Goal: Task Accomplishment & Management: Use online tool/utility

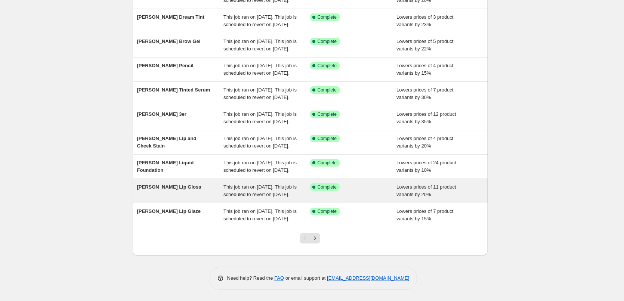
scroll to position [158, 0]
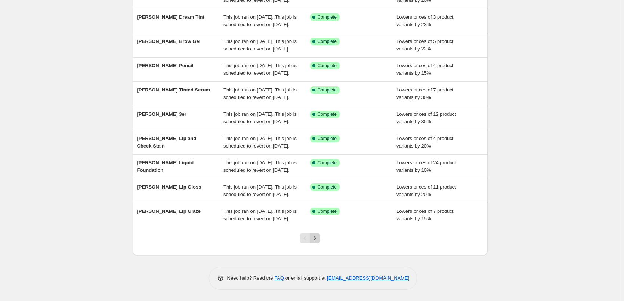
click at [315, 239] on icon "Next" at bounding box center [314, 238] width 7 height 7
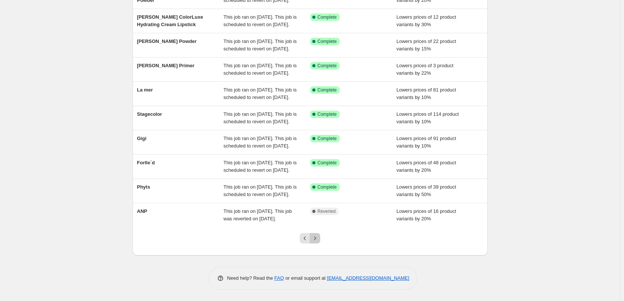
click at [315, 239] on icon "Next" at bounding box center [314, 238] width 7 height 7
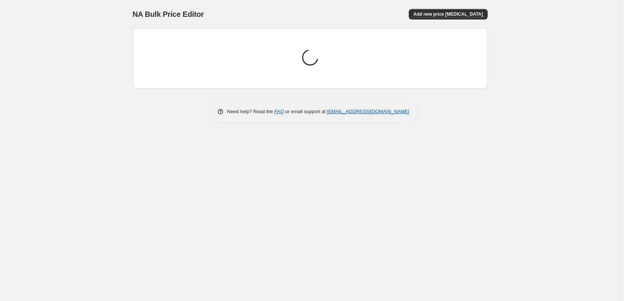
scroll to position [0, 0]
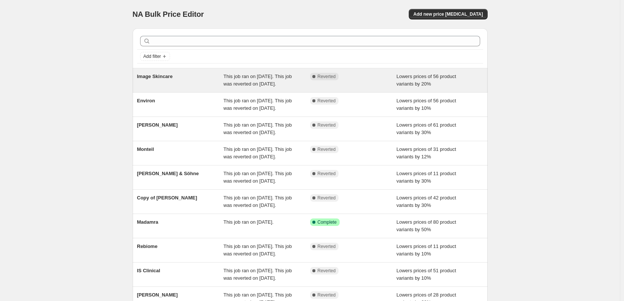
click at [158, 85] on div "Image Skincare" at bounding box center [180, 80] width 87 height 15
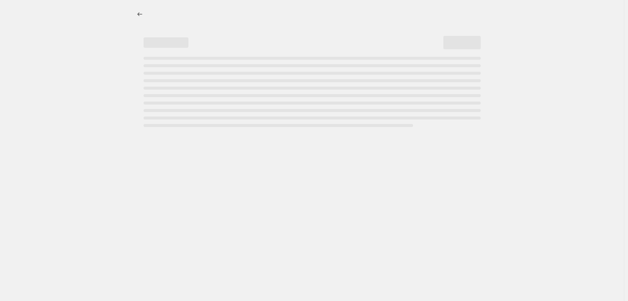
select select "percentage"
select select "remove"
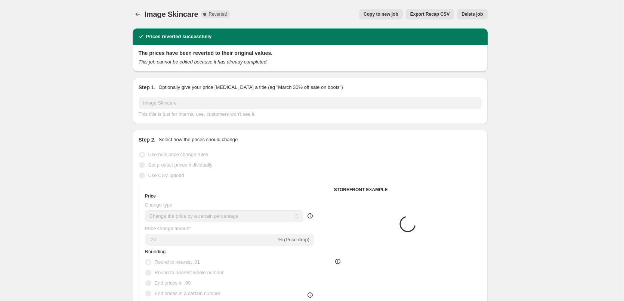
click at [390, 12] on span "Copy to new job" at bounding box center [381, 14] width 35 height 6
select select "percentage"
select select "remove"
select select "vendor"
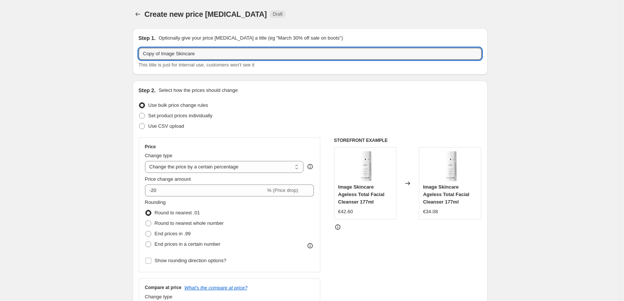
drag, startPoint x: 163, startPoint y: 52, endPoint x: 111, endPoint y: 50, distance: 52.0
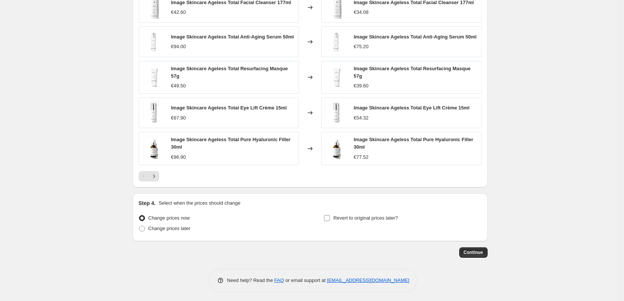
type input "Image Skincare"
click at [351, 215] on span "Revert to original prices later?" at bounding box center [365, 218] width 65 height 6
click at [330, 215] on input "Revert to original prices later?" at bounding box center [327, 218] width 6 height 6
checkbox input "true"
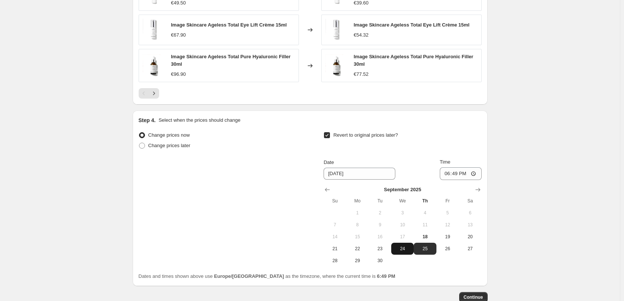
scroll to position [660, 0]
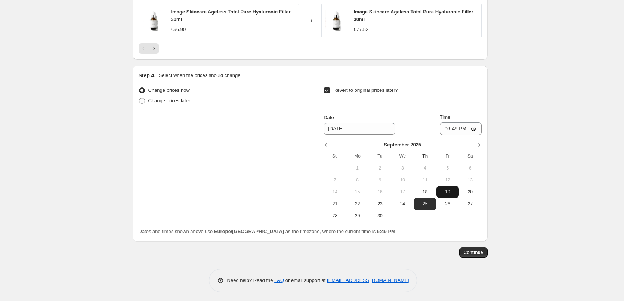
click at [448, 186] on button "19" at bounding box center [447, 192] width 22 height 12
type input "[DATE]"
click at [450, 126] on input "18:49" at bounding box center [461, 129] width 42 height 13
type input "03:00"
click at [476, 252] on span "Continue" at bounding box center [473, 253] width 19 height 6
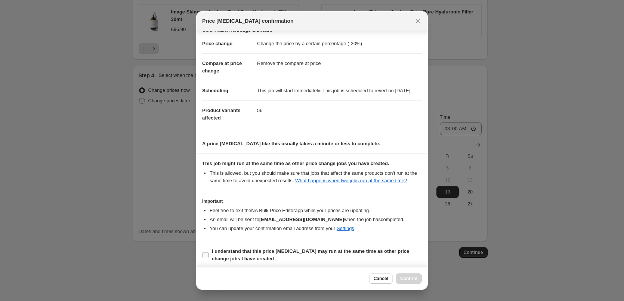
scroll to position [21, 0]
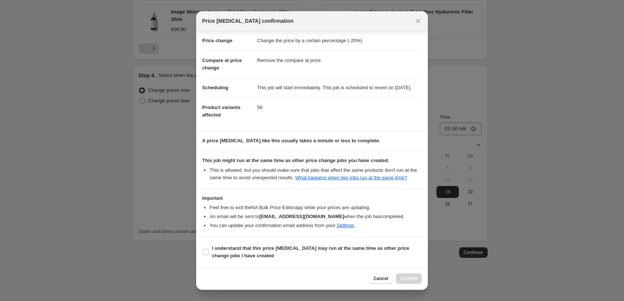
drag, startPoint x: 248, startPoint y: 248, endPoint x: 318, endPoint y: 265, distance: 71.3
click at [248, 248] on b "I understand that this price [MEDICAL_DATA] may run at the same time as other p…" at bounding box center [310, 251] width 197 height 13
click at [274, 253] on span "I understand that this price [MEDICAL_DATA] may run at the same time as other p…" at bounding box center [317, 252] width 210 height 15
click at [208, 253] on input "I understand that this price [MEDICAL_DATA] may run at the same time as other p…" at bounding box center [205, 252] width 6 height 6
checkbox input "true"
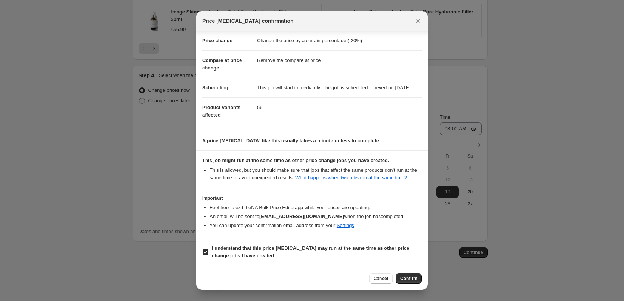
click at [419, 278] on button "Confirm" at bounding box center [409, 278] width 26 height 10
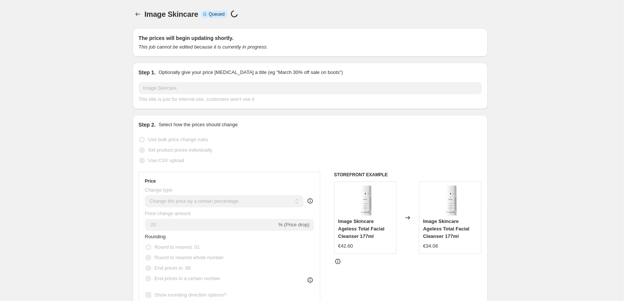
click at [134, 10] on div at bounding box center [139, 14] width 12 height 10
click at [140, 15] on icon "Price change jobs" at bounding box center [137, 13] width 7 height 7
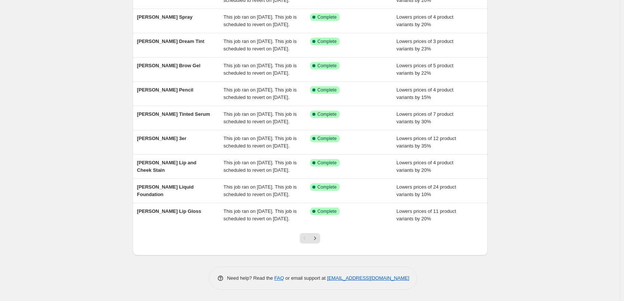
scroll to position [158, 0]
click at [316, 243] on button "Next" at bounding box center [315, 238] width 10 height 10
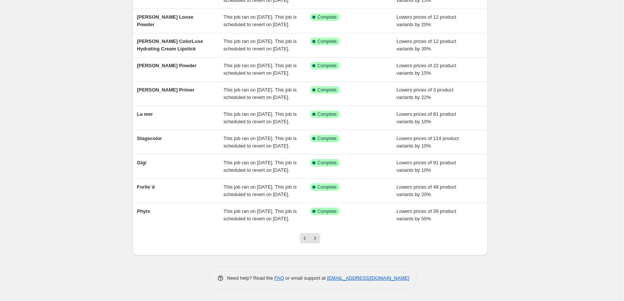
scroll to position [112, 0]
drag, startPoint x: 317, startPoint y: 242, endPoint x: 316, endPoint y: 291, distance: 48.2
click at [316, 256] on div "Add filter [PERSON_NAME] Lip Glaze This job ran on [DATE]. This job is schedule…" at bounding box center [310, 100] width 355 height 311
click at [316, 242] on icon "Next" at bounding box center [314, 238] width 7 height 7
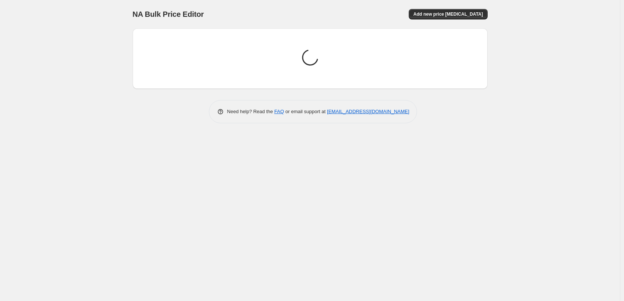
scroll to position [0, 0]
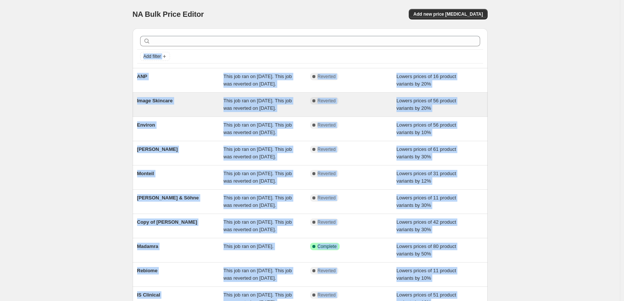
click at [160, 103] on div "Image Skincare This job ran on [DATE]. This job was reverted on [DATE]. Complet…" at bounding box center [310, 105] width 355 height 24
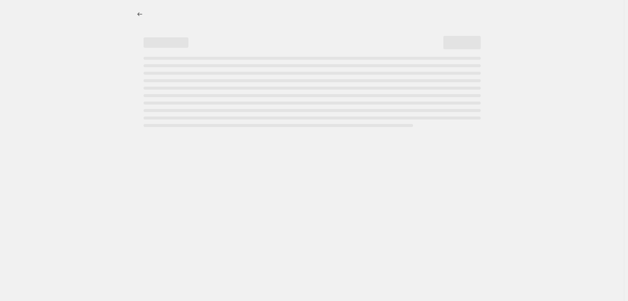
select select "percentage"
select select "remove"
select select "vendor"
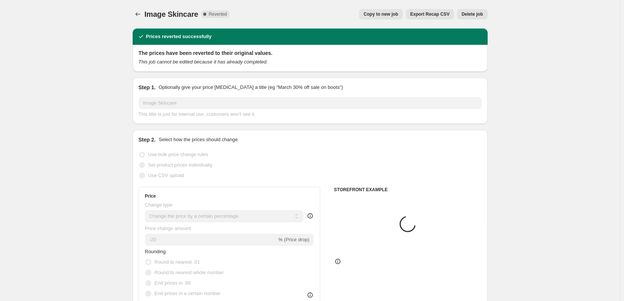
click at [477, 16] on span "Delete job" at bounding box center [471, 14] width 21 height 6
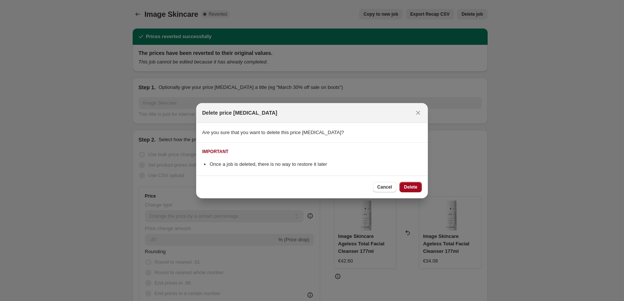
click at [410, 187] on span "Delete" at bounding box center [410, 187] width 13 height 6
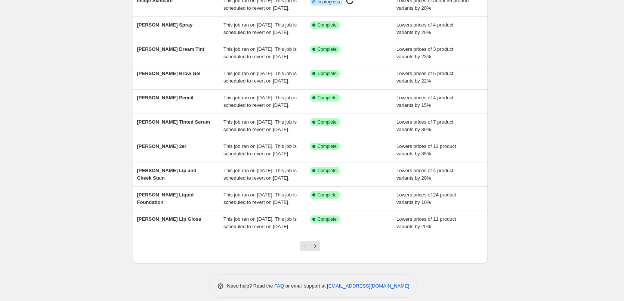
scroll to position [158, 0]
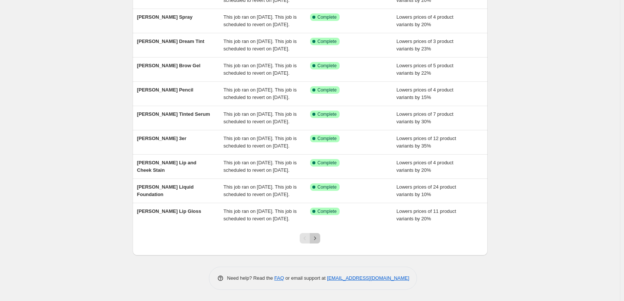
click at [317, 239] on icon "Next" at bounding box center [314, 238] width 7 height 7
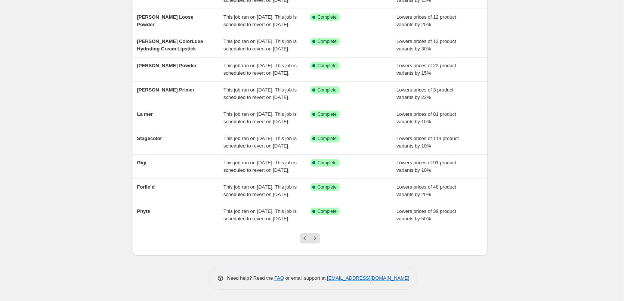
click at [317, 239] on icon "Next" at bounding box center [314, 238] width 7 height 7
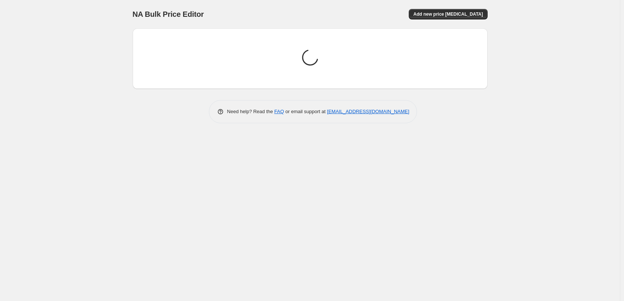
scroll to position [0, 0]
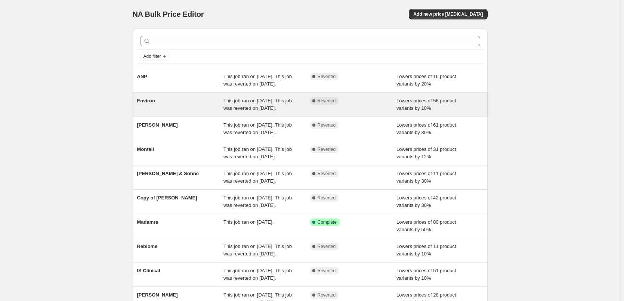
click at [151, 103] on span "Environ" at bounding box center [146, 101] width 18 height 6
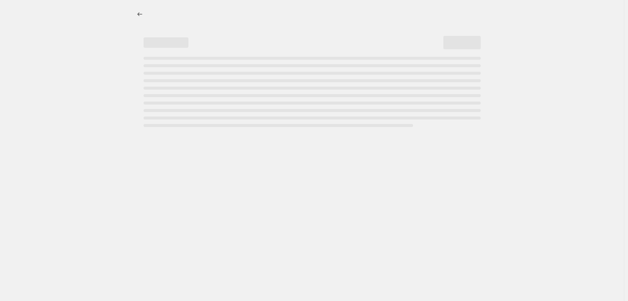
select select "percentage"
select select "vendor"
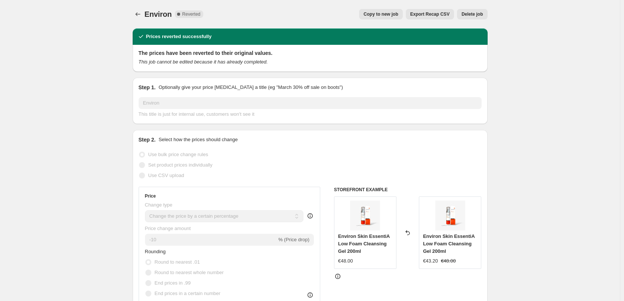
click at [395, 11] on button "Copy to new job" at bounding box center [381, 14] width 44 height 10
select select "percentage"
select select "vendor"
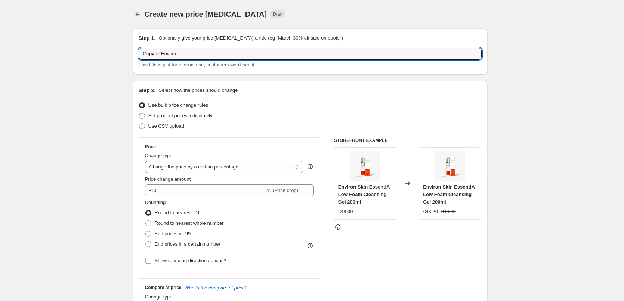
drag, startPoint x: 163, startPoint y: 55, endPoint x: 116, endPoint y: 55, distance: 47.1
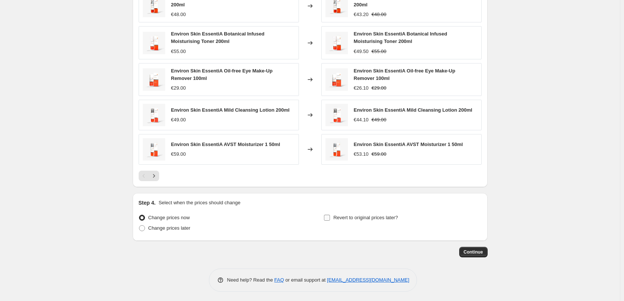
type input "Environ"
click at [378, 215] on span "Revert to original prices later?" at bounding box center [365, 218] width 65 height 6
click at [330, 215] on input "Revert to original prices later?" at bounding box center [327, 218] width 6 height 6
checkbox input "true"
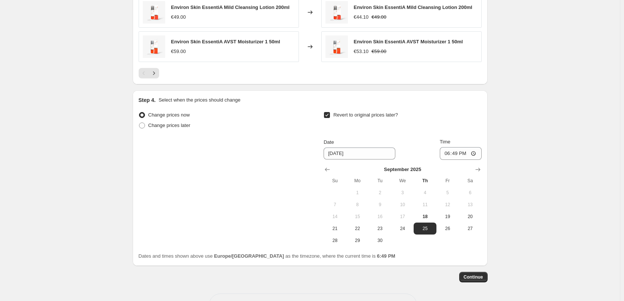
scroll to position [663, 0]
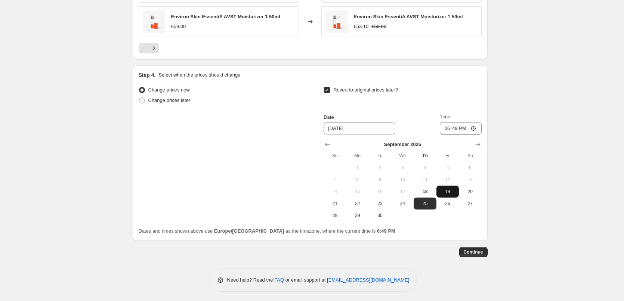
click at [444, 189] on span "19" at bounding box center [447, 192] width 16 height 6
type input "[DATE]"
click at [446, 141] on div at bounding box center [403, 144] width 158 height 7
click at [450, 132] on input "18:49" at bounding box center [461, 128] width 42 height 13
type input "03:00"
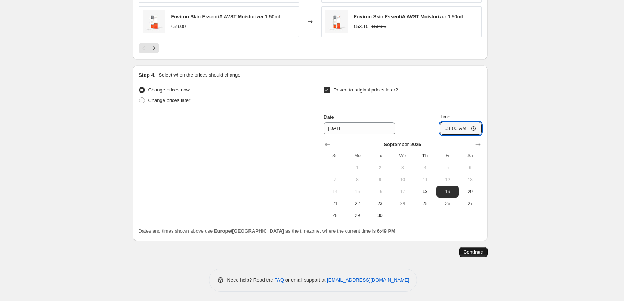
click at [479, 253] on span "Continue" at bounding box center [473, 252] width 19 height 6
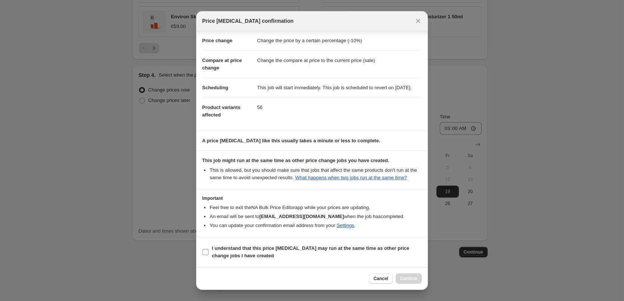
scroll to position [21, 0]
click at [251, 247] on b "I understand that this price [MEDICAL_DATA] may run at the same time as other p…" at bounding box center [310, 251] width 197 height 13
click at [208, 249] on input "I understand that this price [MEDICAL_DATA] may run at the same time as other p…" at bounding box center [205, 252] width 6 height 6
checkbox input "true"
click at [411, 278] on span "Confirm" at bounding box center [408, 279] width 17 height 6
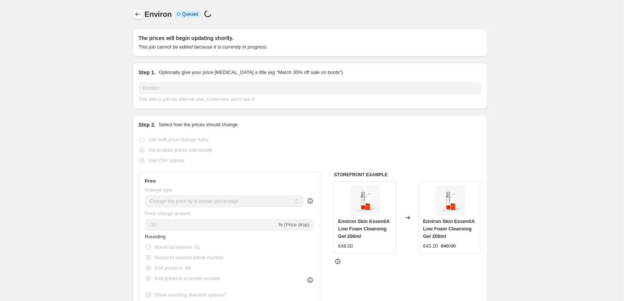
click at [140, 17] on icon "Price change jobs" at bounding box center [137, 13] width 7 height 7
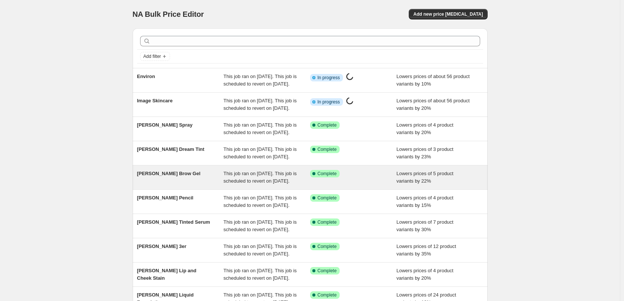
scroll to position [158, 0]
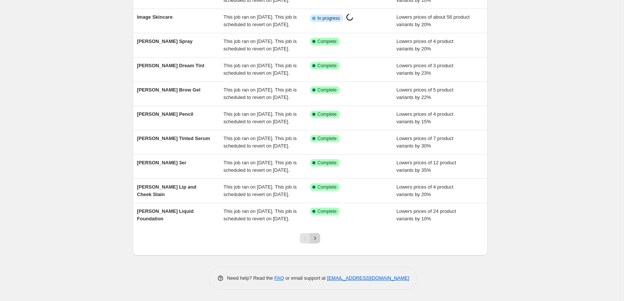
click at [319, 243] on button "Next" at bounding box center [315, 238] width 10 height 10
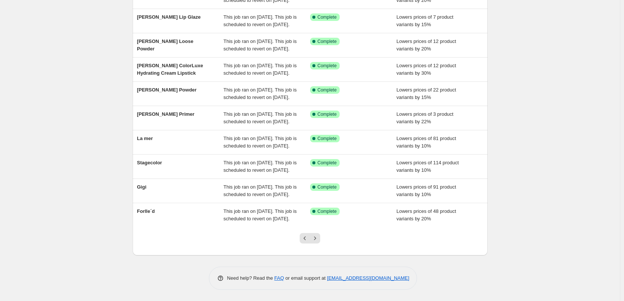
scroll to position [0, 0]
click at [319, 243] on button "Next" at bounding box center [315, 238] width 10 height 10
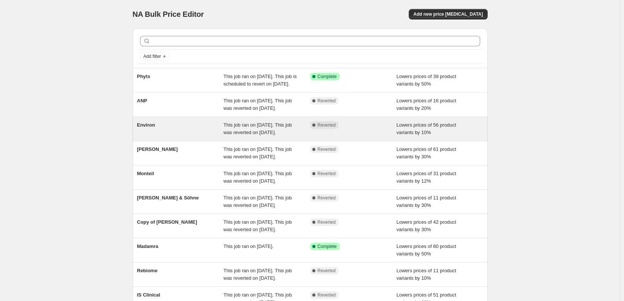
click at [148, 128] on span "Environ" at bounding box center [146, 125] width 18 height 6
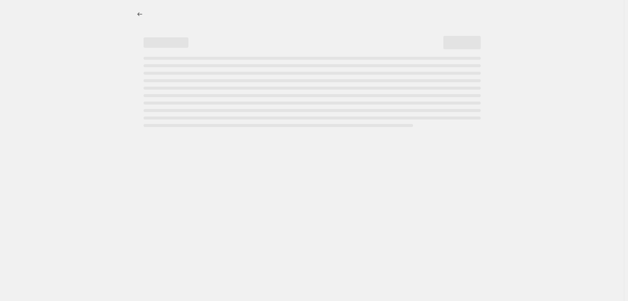
select select "percentage"
select select "vendor"
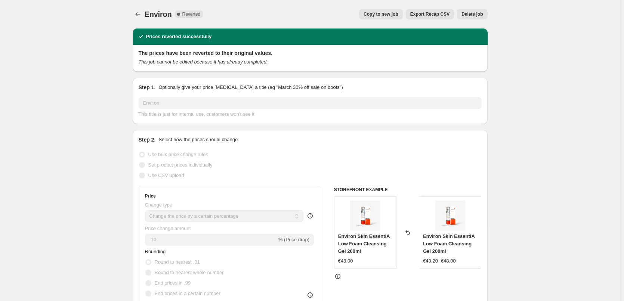
click at [476, 14] on span "Delete job" at bounding box center [471, 14] width 21 height 6
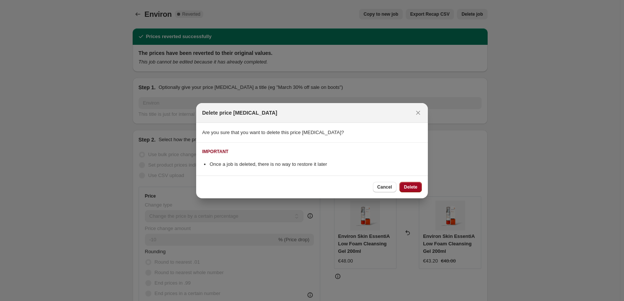
click at [408, 189] on span "Delete" at bounding box center [410, 187] width 13 height 6
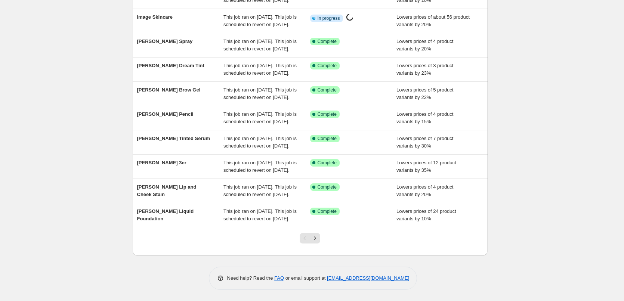
click at [320, 245] on div at bounding box center [310, 241] width 30 height 28
click at [320, 242] on button "Next" at bounding box center [315, 238] width 10 height 10
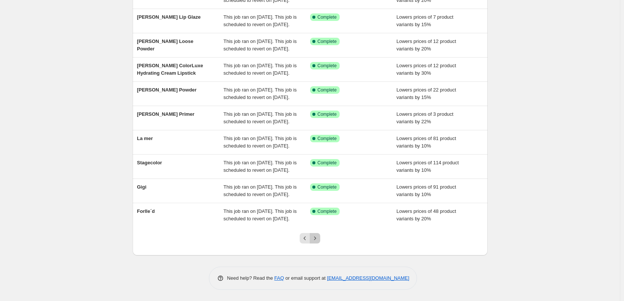
click at [320, 242] on button "Next" at bounding box center [315, 238] width 10 height 10
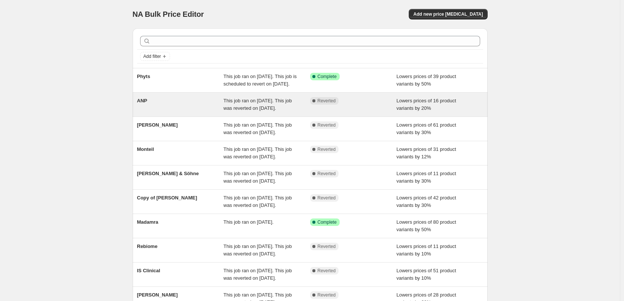
click at [145, 103] on div "ANP This job ran on [DATE]. This job was reverted on [DATE]. Complete Reverted …" at bounding box center [310, 105] width 355 height 24
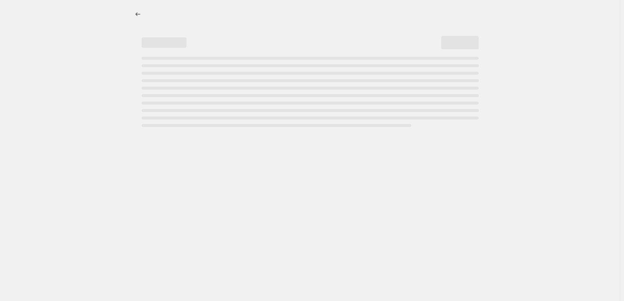
select select "percentage"
select select "vendor"
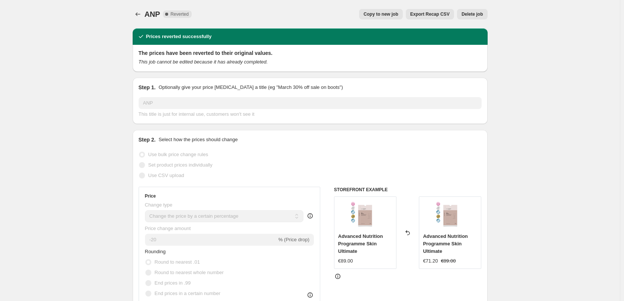
click at [403, 13] on button "Copy to new job" at bounding box center [381, 14] width 44 height 10
select select "percentage"
select select "vendor"
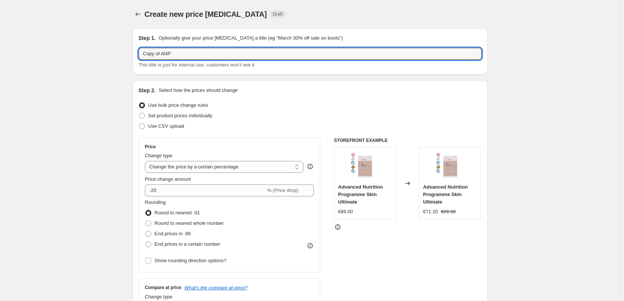
drag, startPoint x: 164, startPoint y: 52, endPoint x: 121, endPoint y: 53, distance: 42.2
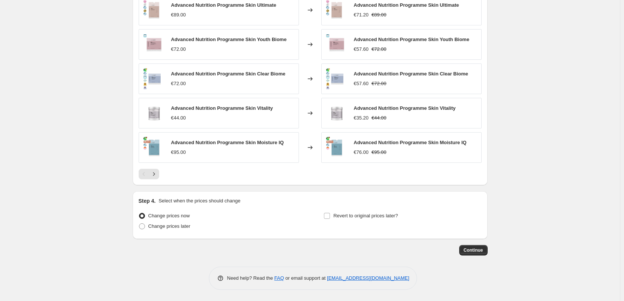
type input "ANP"
click at [360, 222] on div "Revert to original prices later?" at bounding box center [403, 222] width 158 height 22
click at [359, 214] on span "Revert to original prices later?" at bounding box center [365, 216] width 65 height 6
click at [330, 214] on input "Revert to original prices later?" at bounding box center [327, 216] width 6 height 6
checkbox input "true"
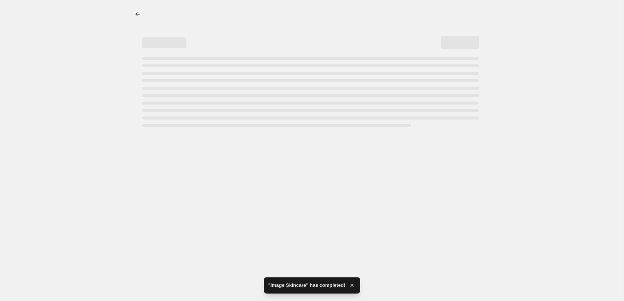
select select "percentage"
select select "vendor"
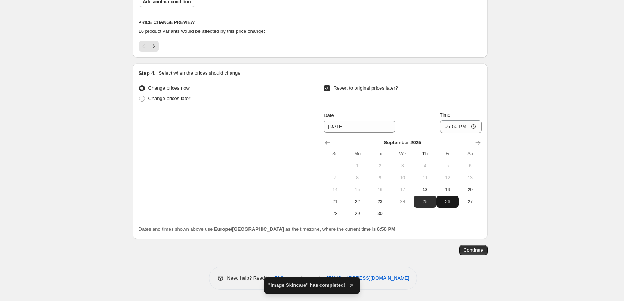
click at [441, 196] on button "26" at bounding box center [447, 202] width 22 height 12
click at [445, 191] on span "19" at bounding box center [447, 190] width 16 height 6
type input "[DATE]"
click at [447, 124] on input "18:50" at bounding box center [461, 126] width 42 height 13
type input "03:00"
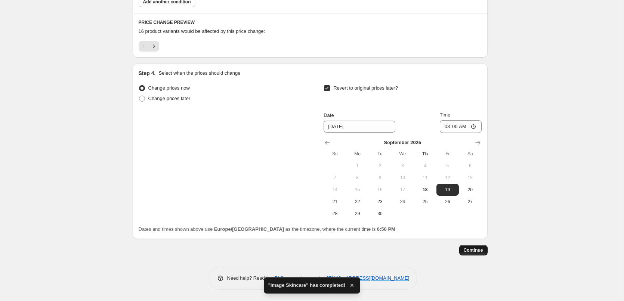
click at [481, 249] on span "Continue" at bounding box center [473, 250] width 19 height 6
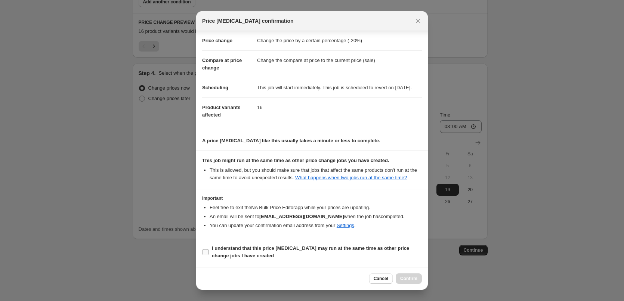
click at [253, 250] on b "I understand that this price [MEDICAL_DATA] may run at the same time as other p…" at bounding box center [310, 251] width 197 height 13
click at [208, 250] on input "I understand that this price [MEDICAL_DATA] may run at the same time as other p…" at bounding box center [205, 252] width 6 height 6
checkbox input "true"
click at [411, 277] on span "Confirm" at bounding box center [408, 279] width 17 height 6
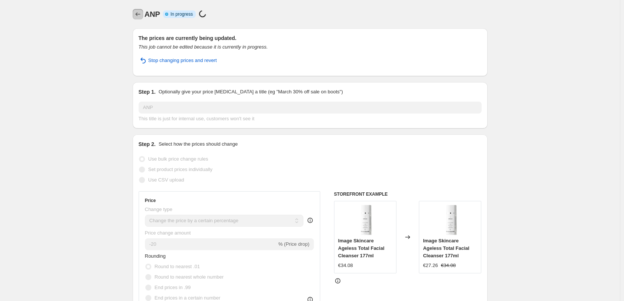
click at [142, 11] on icon "Price change jobs" at bounding box center [137, 13] width 7 height 7
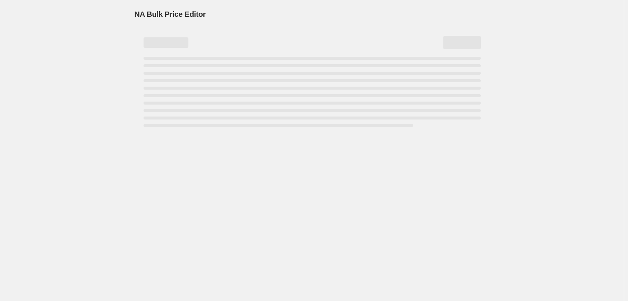
click at [140, 16] on span "NA Bulk Price Editor" at bounding box center [169, 14] width 71 height 8
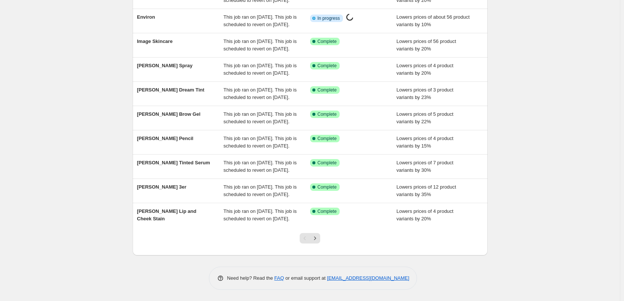
click at [317, 233] on div at bounding box center [310, 241] width 30 height 28
click at [318, 235] on button "Next" at bounding box center [315, 238] width 10 height 10
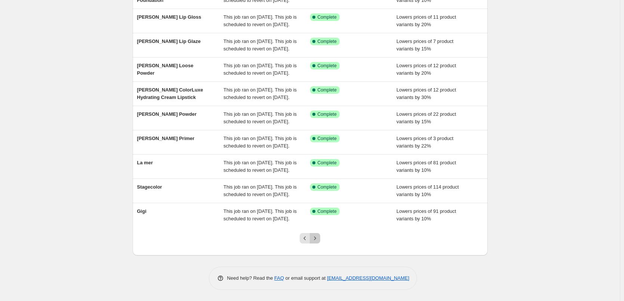
click at [318, 235] on button "Next" at bounding box center [315, 238] width 10 height 10
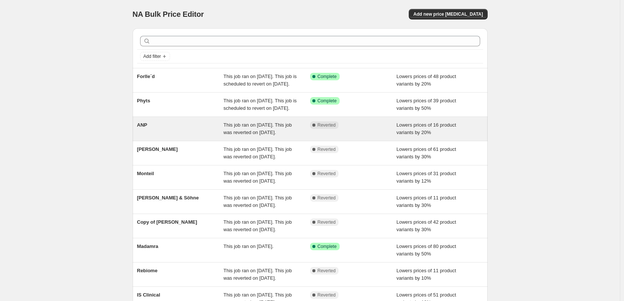
click at [154, 136] on div "ANP" at bounding box center [180, 128] width 87 height 15
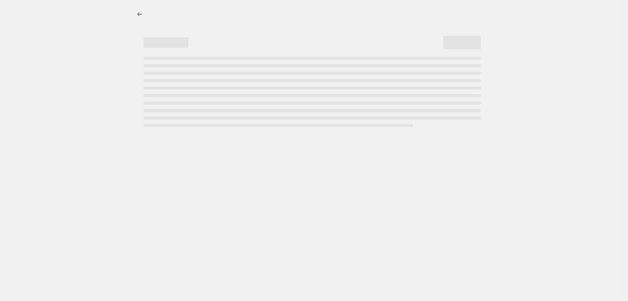
select select "percentage"
select select "vendor"
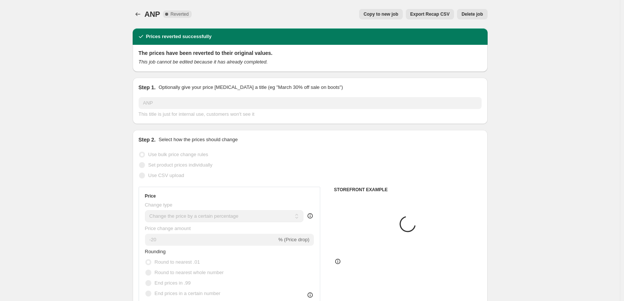
click at [470, 21] on div "ANP. This page is ready ANP Complete Reverted Copy to new job Export Recap CSV …" at bounding box center [310, 14] width 355 height 28
click at [474, 16] on span "Delete job" at bounding box center [471, 14] width 21 height 6
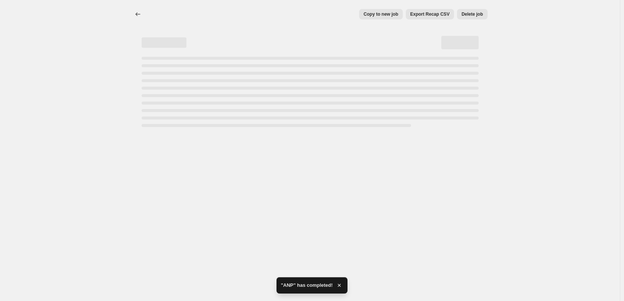
select select "percentage"
select select "vendor"
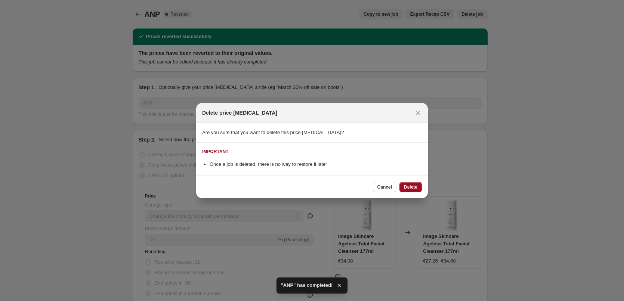
click at [411, 185] on span "Delete" at bounding box center [410, 187] width 13 height 6
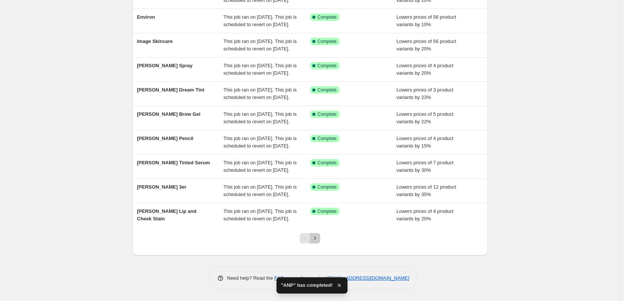
click at [316, 237] on icon "Next" at bounding box center [314, 238] width 7 height 7
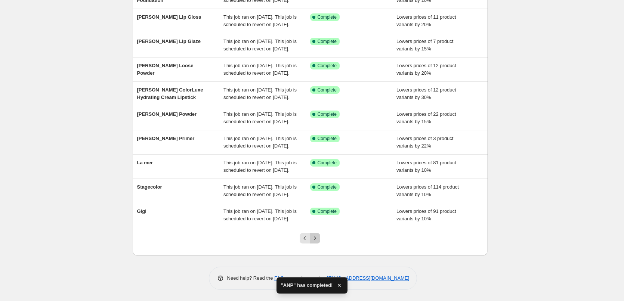
click at [316, 237] on icon "Next" at bounding box center [315, 237] width 2 height 3
